Goal: Find specific page/section: Find specific page/section

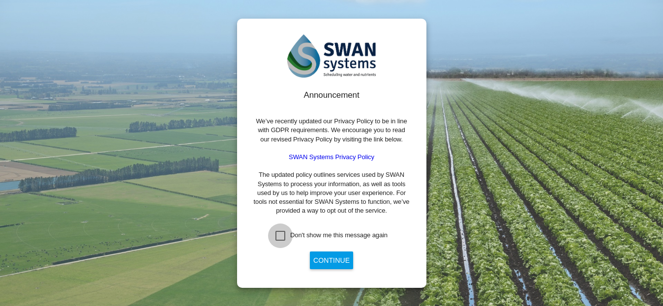
click at [281, 239] on div "Don't show me this message again" at bounding box center [280, 236] width 10 height 10
click at [332, 262] on button "Continue" at bounding box center [331, 261] width 43 height 18
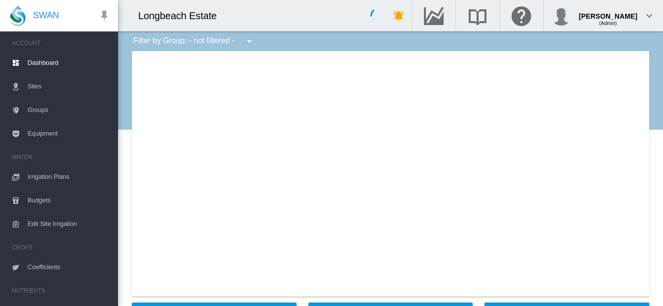
type input "**********"
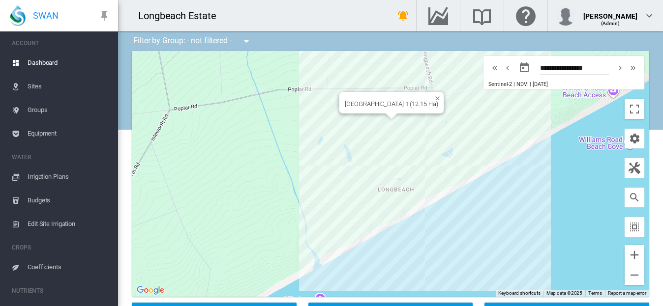
click at [396, 116] on div "[GEOGRAPHIC_DATA] 1 (12.15 Ha)" at bounding box center [390, 174] width 517 height 246
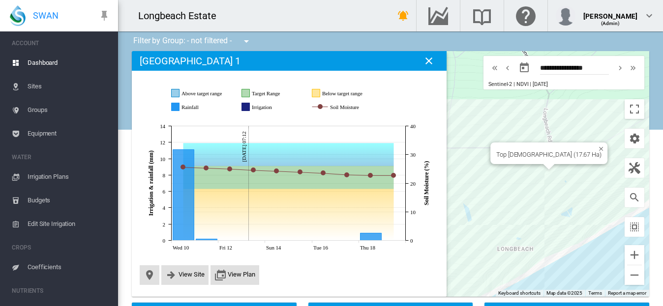
click at [538, 170] on div "Top [DEMOGRAPHIC_DATA] (17.67 Ha)" at bounding box center [390, 174] width 517 height 246
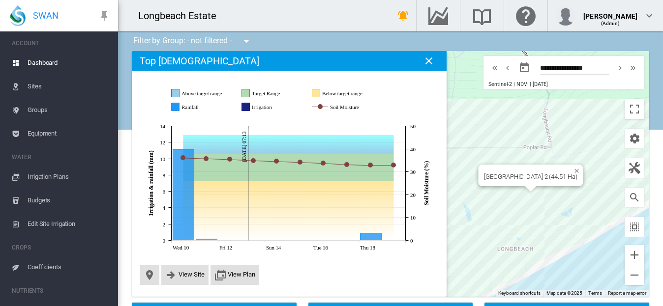
click at [523, 193] on div "[GEOGRAPHIC_DATA] 2 (44.51 Ha)" at bounding box center [390, 174] width 517 height 246
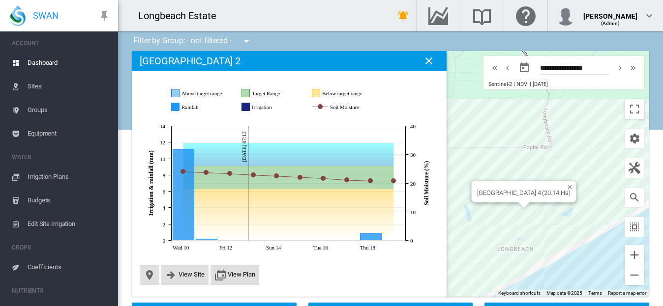
click at [518, 214] on div "[GEOGRAPHIC_DATA] 4 (20.14 Ha)" at bounding box center [390, 174] width 517 height 246
click at [518, 214] on div at bounding box center [390, 174] width 517 height 246
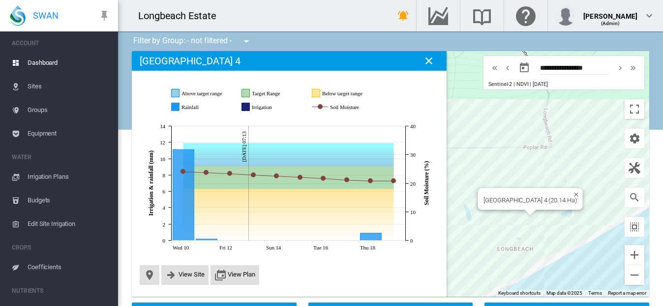
click at [519, 216] on div "[GEOGRAPHIC_DATA] 4 (20.14 Ha)" at bounding box center [390, 174] width 517 height 246
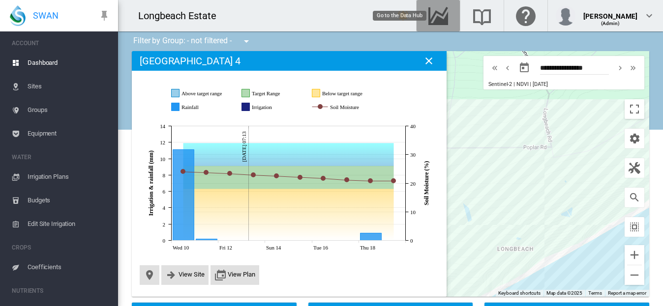
click at [444, 13] on md-icon "Go to the Data Hub" at bounding box center [438, 16] width 24 height 12
click at [38, 88] on span "Sites" at bounding box center [69, 87] width 83 height 24
